Goal: Task Accomplishment & Management: Manage account settings

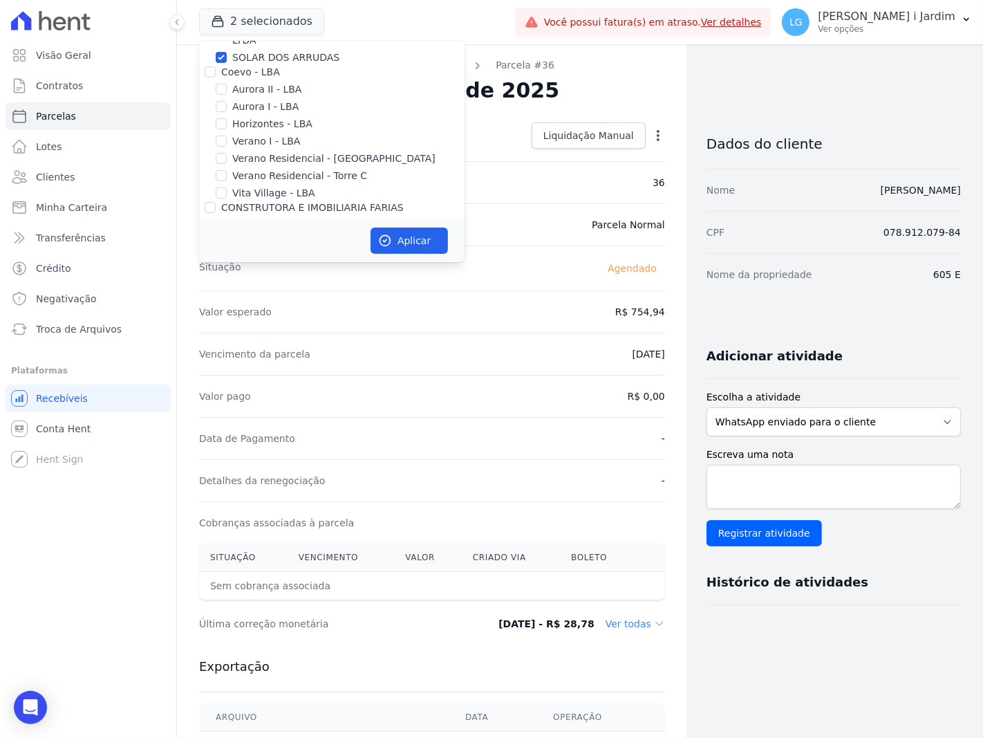
scroll to position [230, 0]
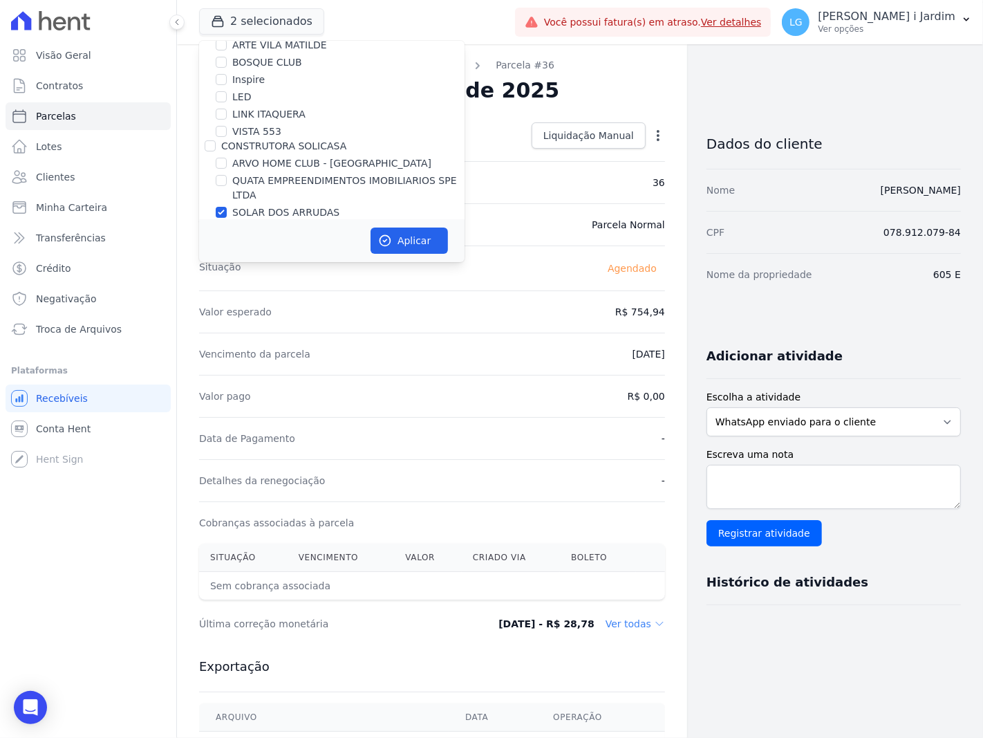
click at [249, 211] on label "SOLAR DOS ARRUDAS" at bounding box center [285, 212] width 107 height 15
click at [227, 211] on input "SOLAR DOS ARRUDAS" at bounding box center [221, 212] width 11 height 11
checkbox input "false"
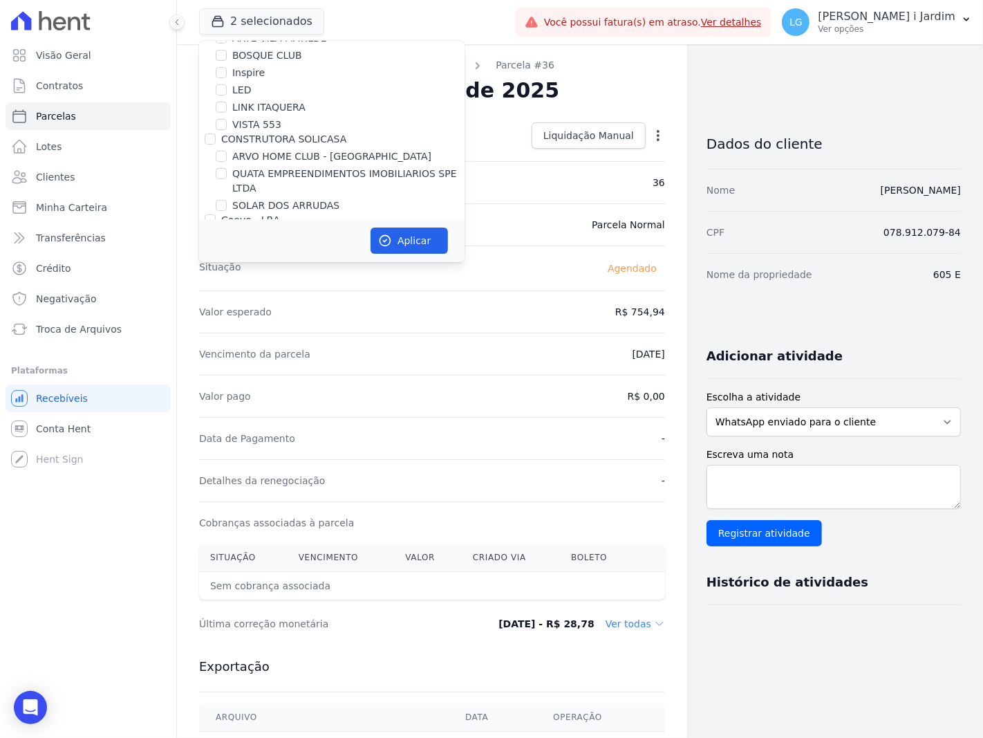
scroll to position [246, 0]
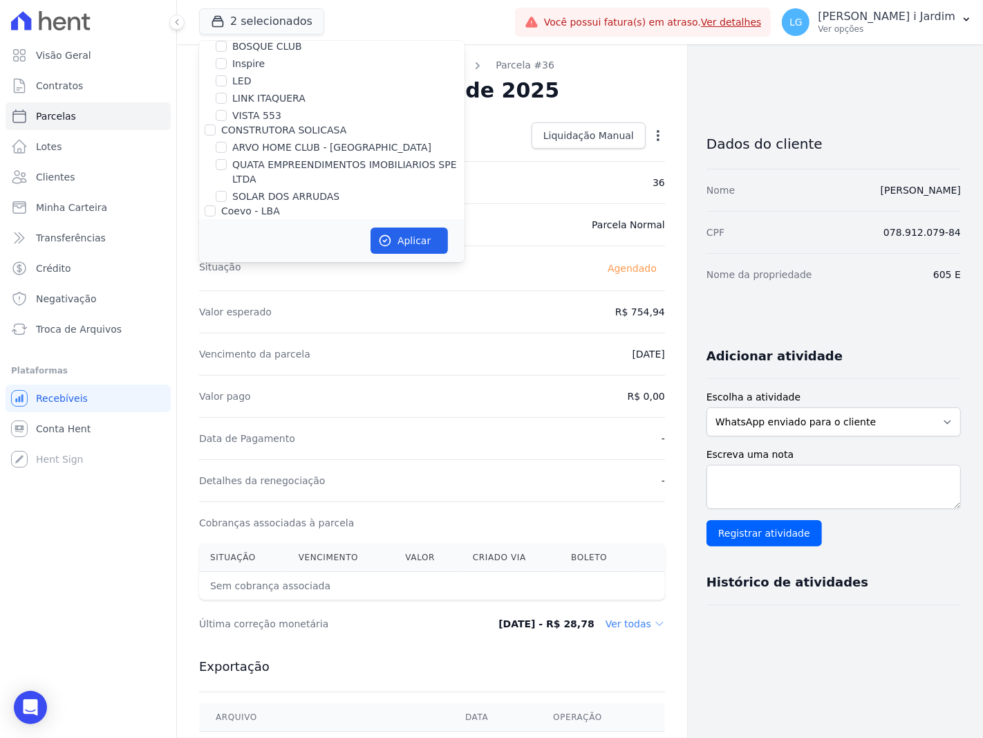
click at [242, 75] on label "LED" at bounding box center [241, 81] width 19 height 15
click at [227, 75] on input "LED" at bounding box center [221, 80] width 11 height 11
checkbox input "true"
click at [408, 243] on button "Aplicar" at bounding box center [409, 240] width 77 height 26
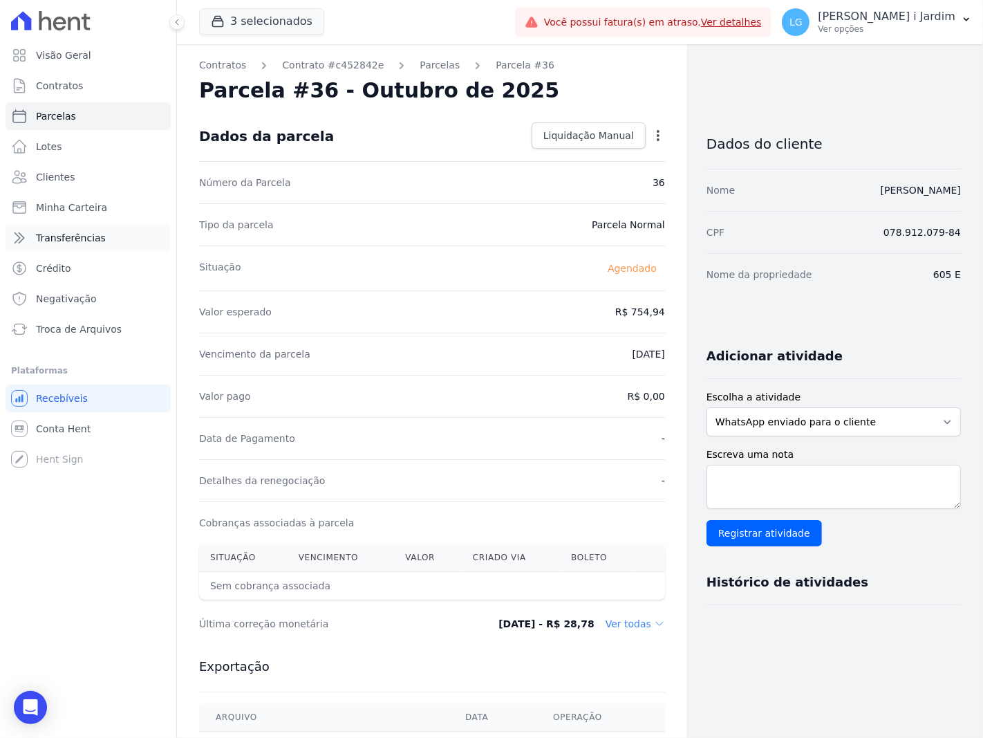
click at [97, 229] on link "Transferências" at bounding box center [88, 238] width 165 height 28
click at [291, 24] on button "3 selecionados" at bounding box center [261, 21] width 125 height 26
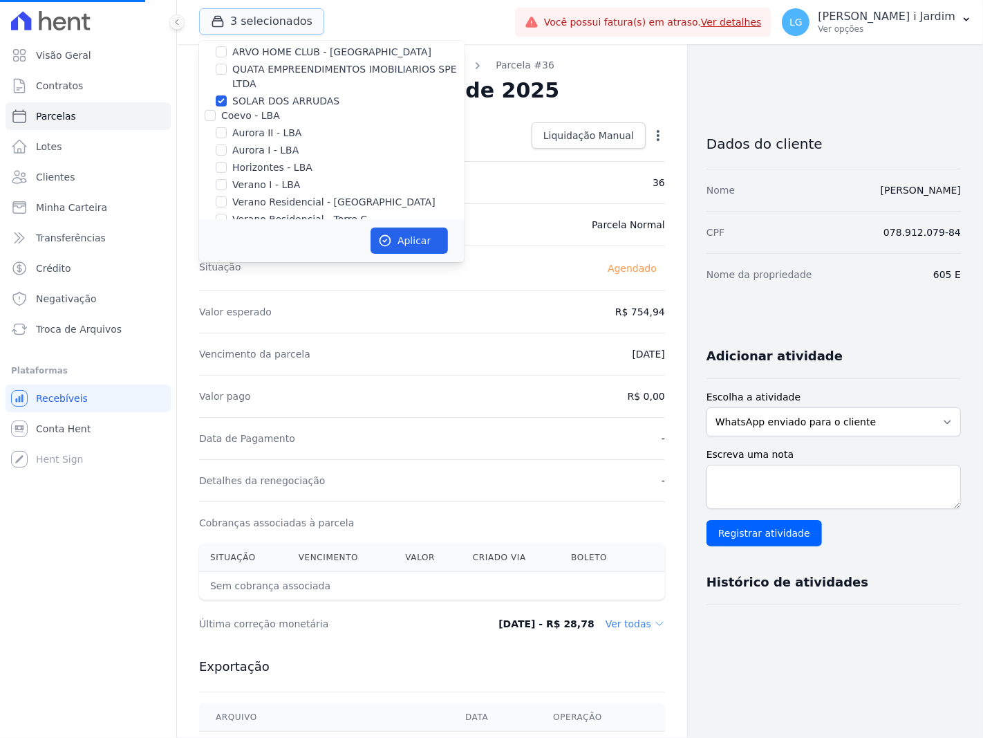
scroll to position [307, 0]
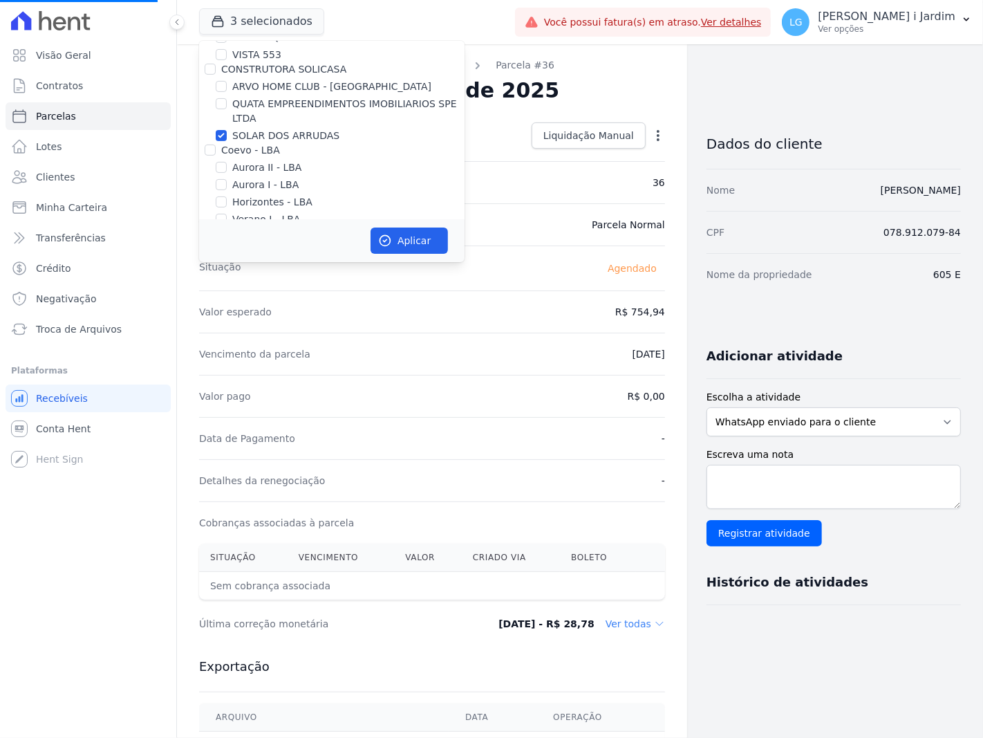
click at [264, 136] on label "SOLAR DOS ARRUDAS" at bounding box center [285, 136] width 107 height 15
click at [227, 136] on input "SOLAR DOS ARRUDAS" at bounding box center [221, 135] width 11 height 11
checkbox input "false"
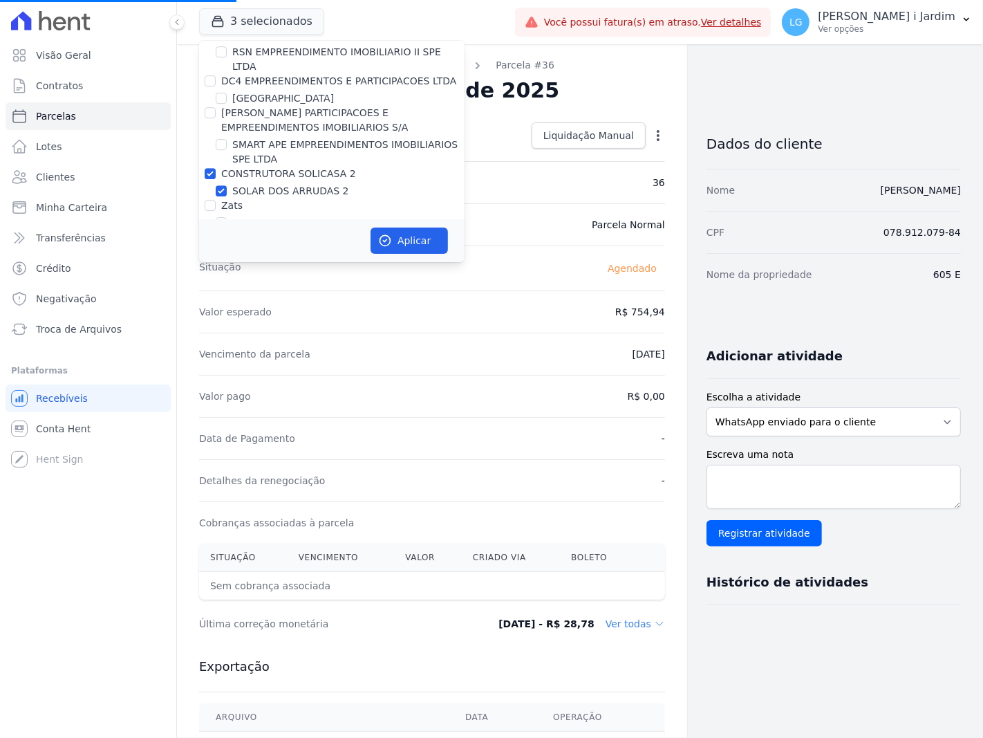
scroll to position [3611, 0]
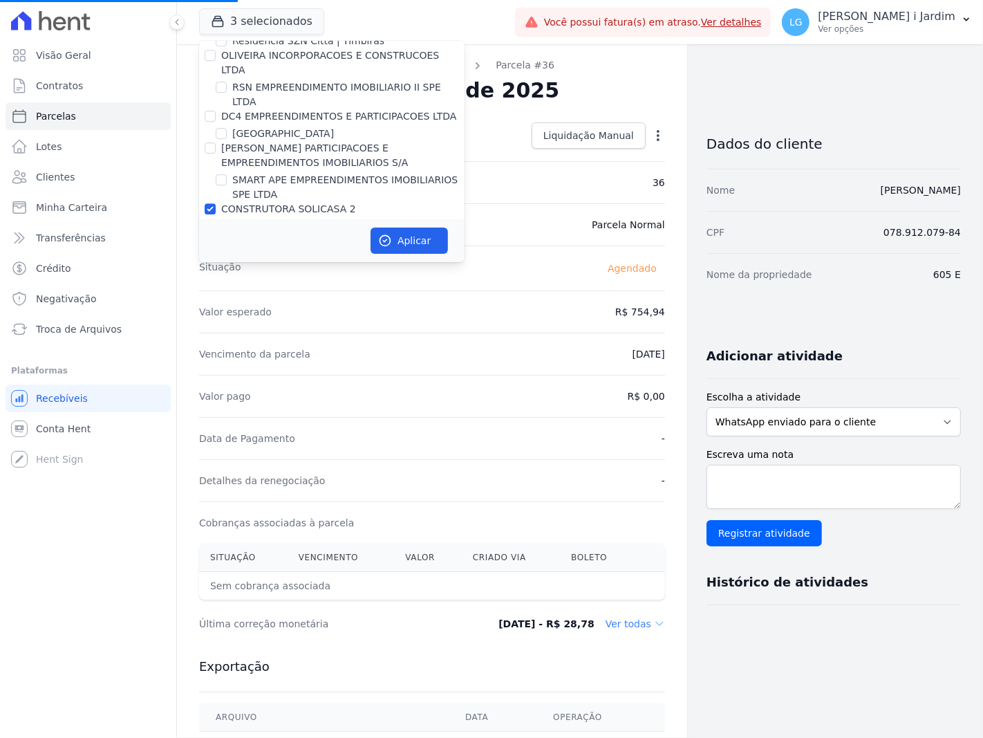
click at [264, 234] on div "Zats" at bounding box center [332, 241] width 266 height 15
click at [272, 234] on div "Zats" at bounding box center [332, 241] width 266 height 15
click at [311, 219] on label "SOLAR DOS ARRUDAS 2" at bounding box center [290, 226] width 117 height 15
click at [227, 221] on input "SOLAR DOS ARRUDAS 2" at bounding box center [221, 226] width 11 height 11
checkbox input "false"
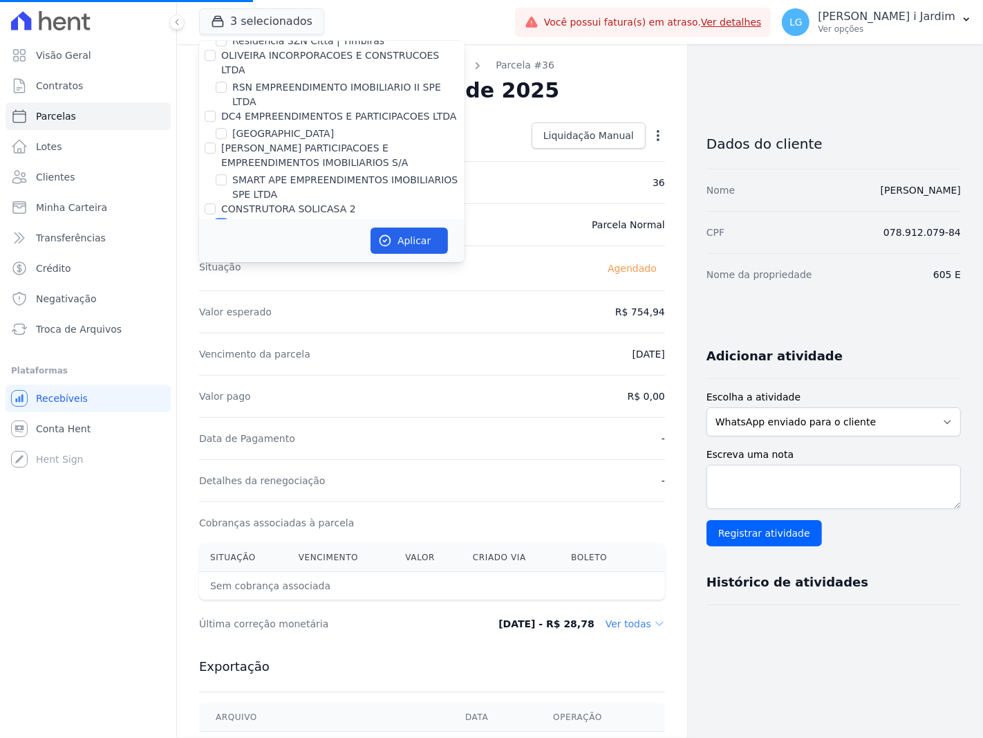
checkbox input "false"
click at [423, 239] on button "Aplicar" at bounding box center [409, 240] width 77 height 26
